Goal: Task Accomplishment & Management: Use online tool/utility

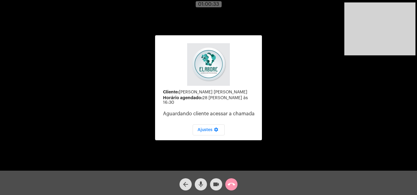
click at [175, 187] on div "arrow_back mic videocam call_end" at bounding box center [208, 183] width 417 height 24
click at [188, 183] on mat-icon "arrow_back" at bounding box center [185, 184] width 7 height 7
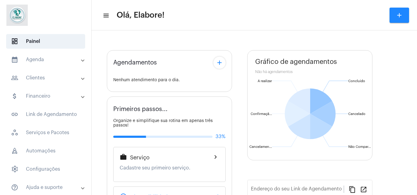
type input "[URL][DOMAIN_NAME]"
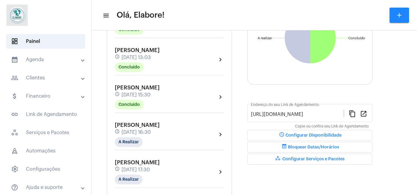
scroll to position [99, 0]
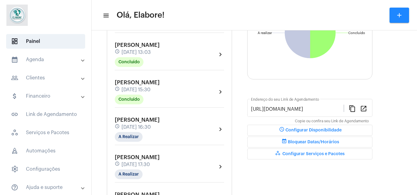
click at [144, 171] on div "Clara Fontes Lima schedule 28 de agosto às 17:30 A Realizar" at bounding box center [137, 167] width 45 height 25
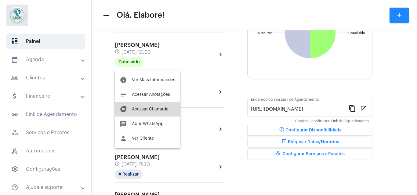
click at [156, 111] on span "Acessar Chamada" at bounding box center [150, 109] width 37 height 4
